Goal: Complete application form: Complete application form

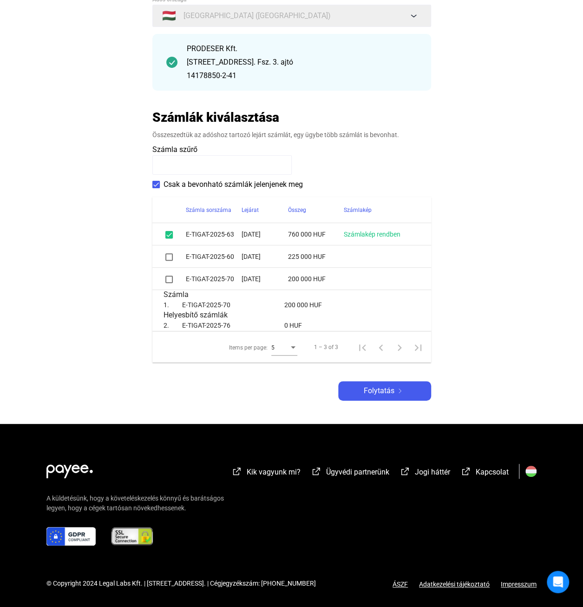
scroll to position [93, 0]
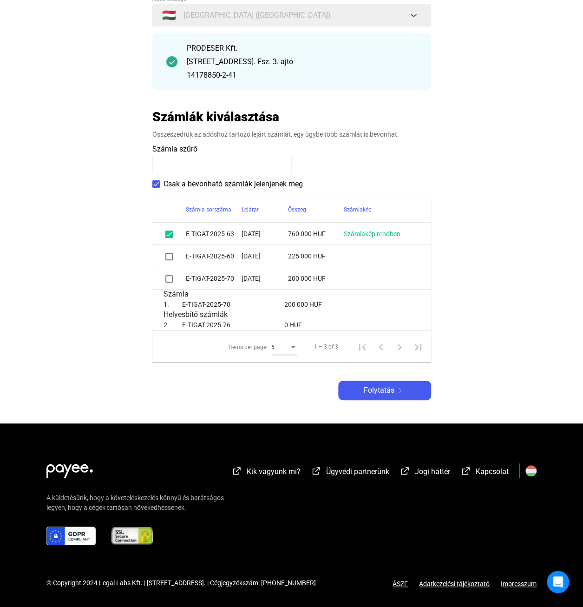
click at [168, 256] on span at bounding box center [168, 256] width 7 height 7
click at [397, 395] on div "Folytatás" at bounding box center [384, 390] width 87 height 11
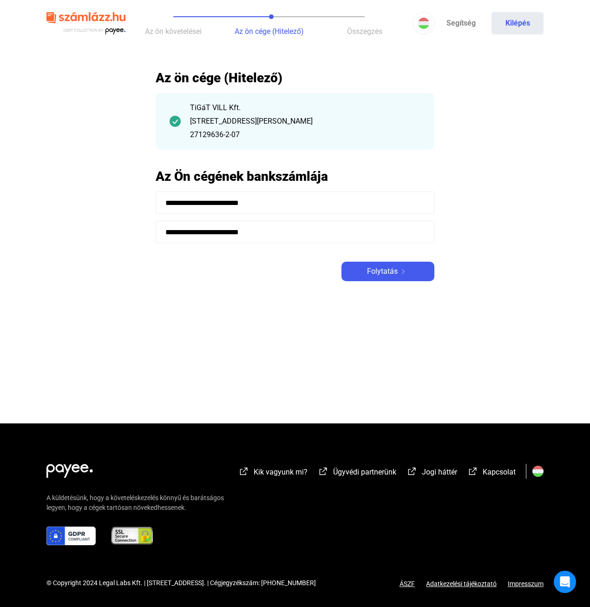
click at [295, 207] on input "**********" at bounding box center [295, 202] width 279 height 22
click at [386, 274] on span "Folytatás" at bounding box center [382, 271] width 31 height 11
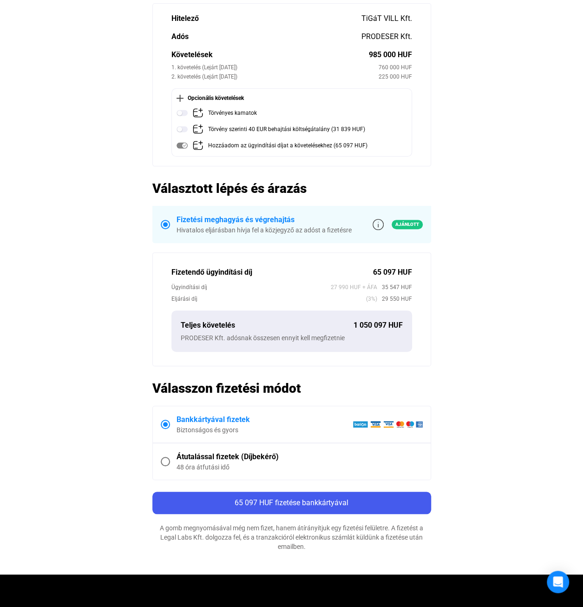
scroll to position [93, 0]
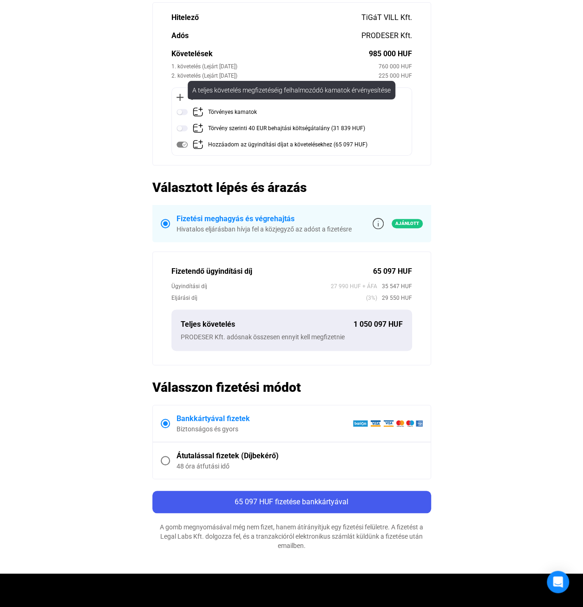
click at [180, 112] on img at bounding box center [182, 111] width 11 height 11
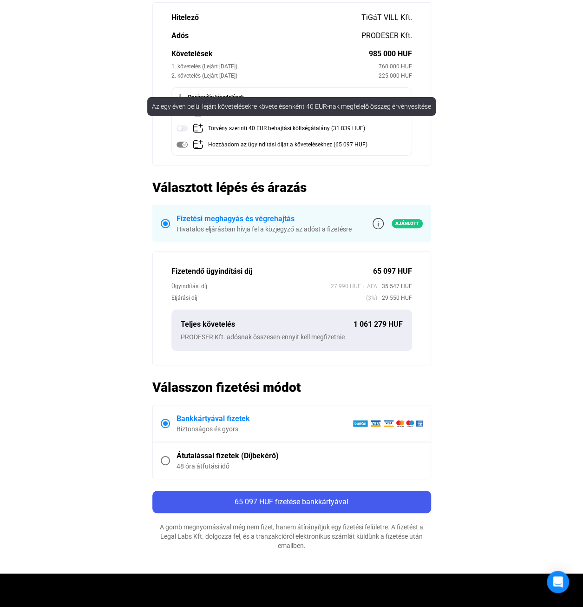
click at [183, 130] on img at bounding box center [182, 128] width 11 height 11
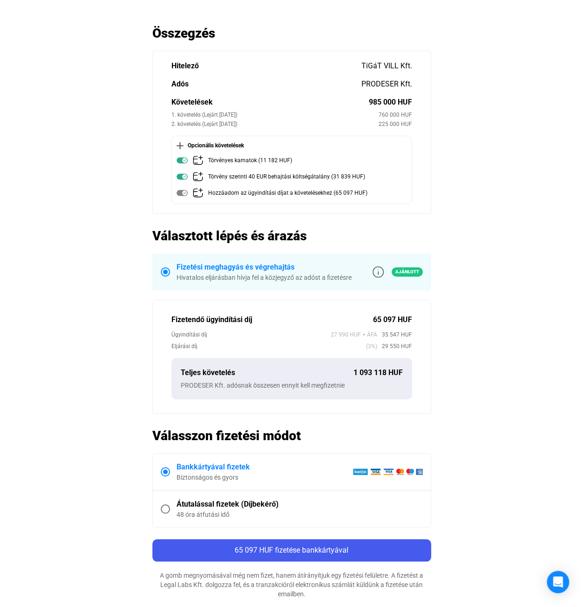
scroll to position [139, 0]
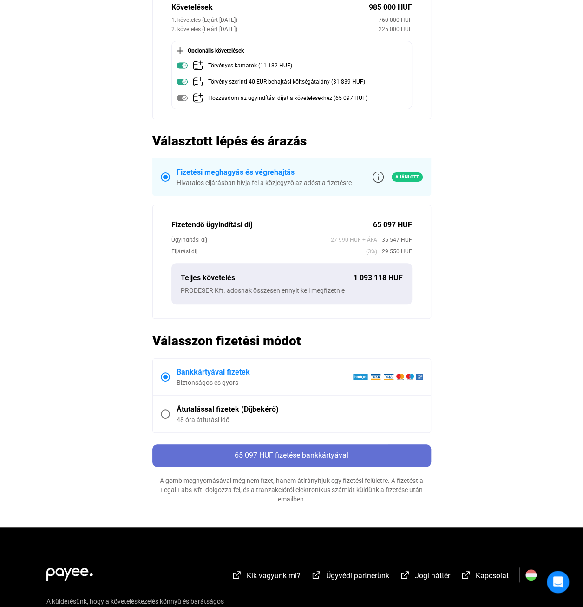
click at [361, 451] on div "65 097 HUF fizetése bankkártyával" at bounding box center [291, 455] width 273 height 11
